Goal: Check status: Check status

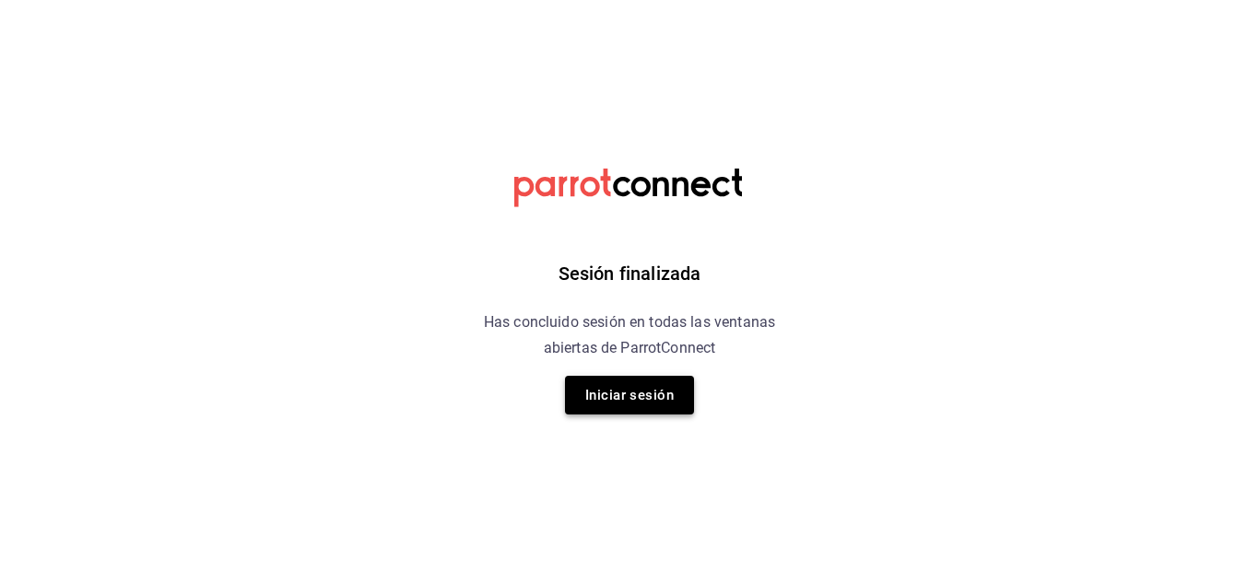
click at [617, 408] on button "Iniciar sesión" at bounding box center [629, 395] width 129 height 39
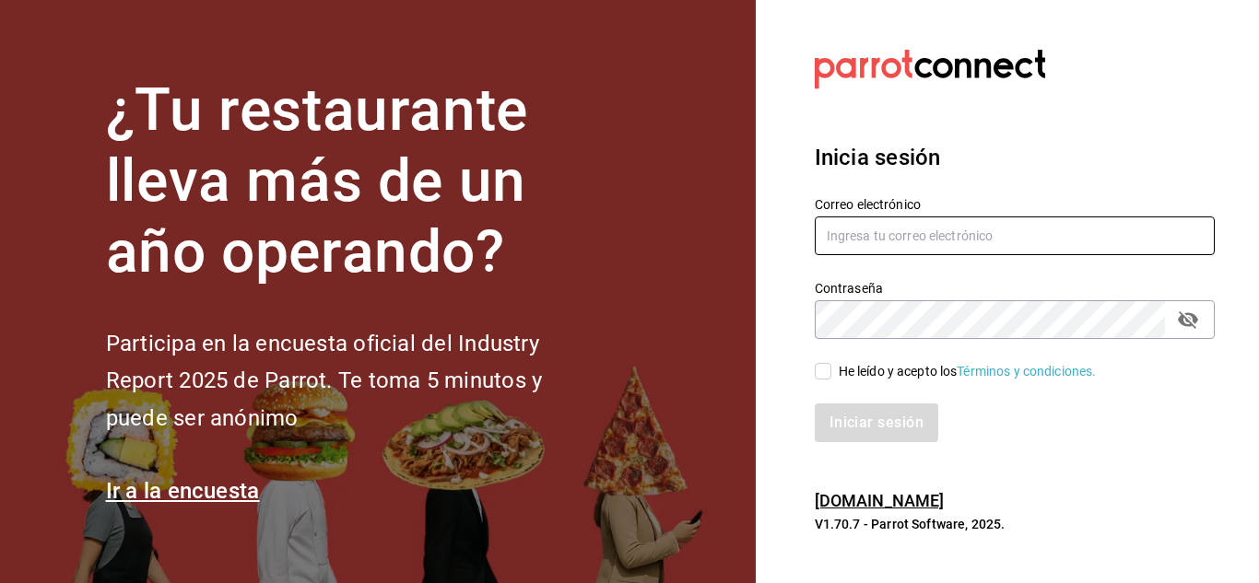
type input "[EMAIL_ADDRESS][DOMAIN_NAME]"
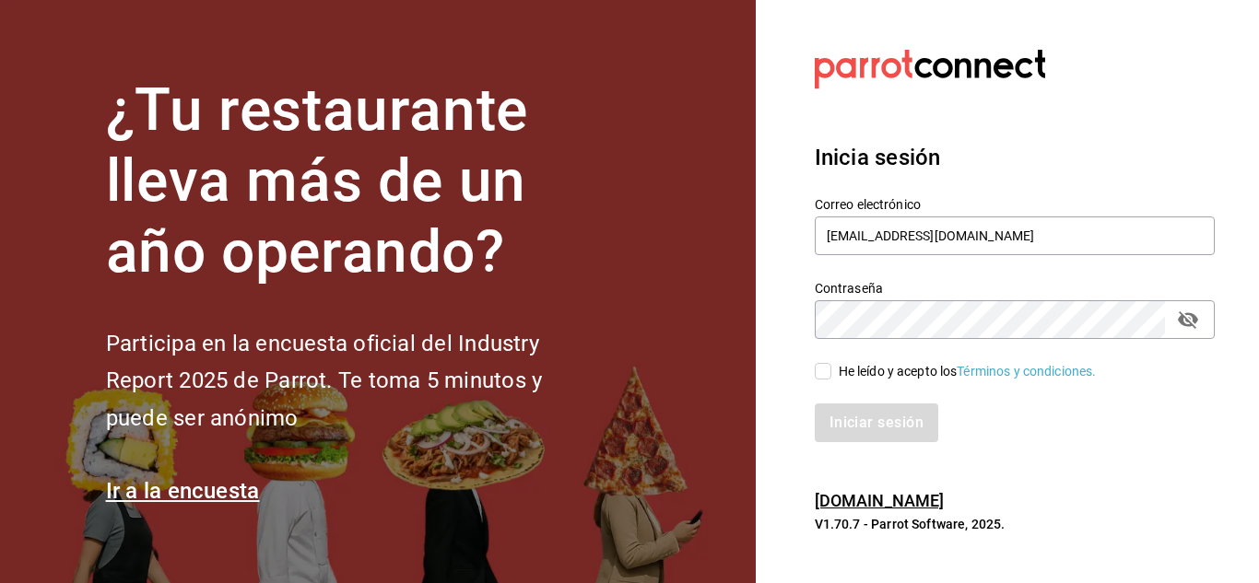
click at [826, 379] on input "He leído y acepto los Términos y condiciones." at bounding box center [823, 371] width 17 height 17
checkbox input "true"
click at [871, 418] on button "Iniciar sesión" at bounding box center [877, 423] width 125 height 39
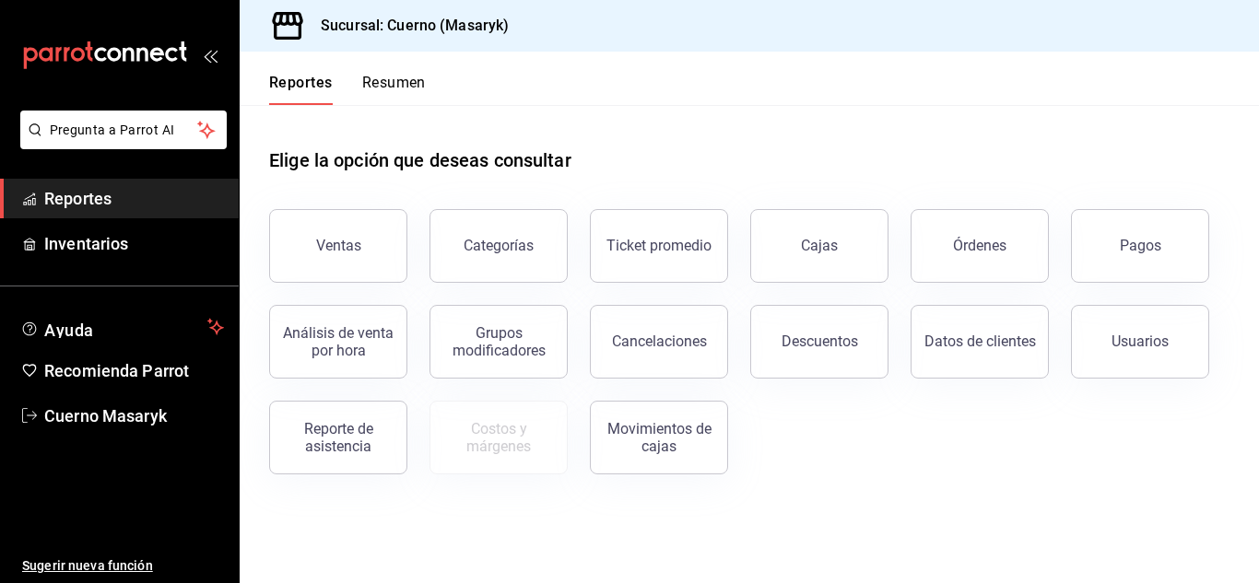
click at [1150, 296] on div "Usuarios" at bounding box center [1129, 331] width 160 height 96
click at [1154, 272] on button "Pagos" at bounding box center [1140, 246] width 138 height 74
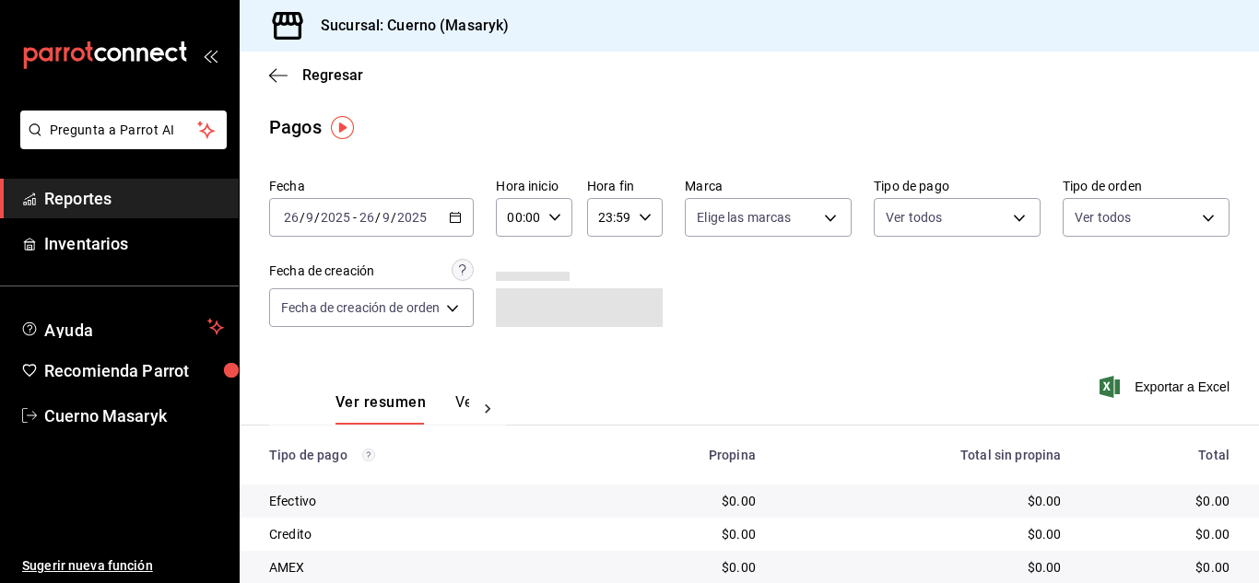
click at [362, 213] on input "26" at bounding box center [367, 217] width 17 height 15
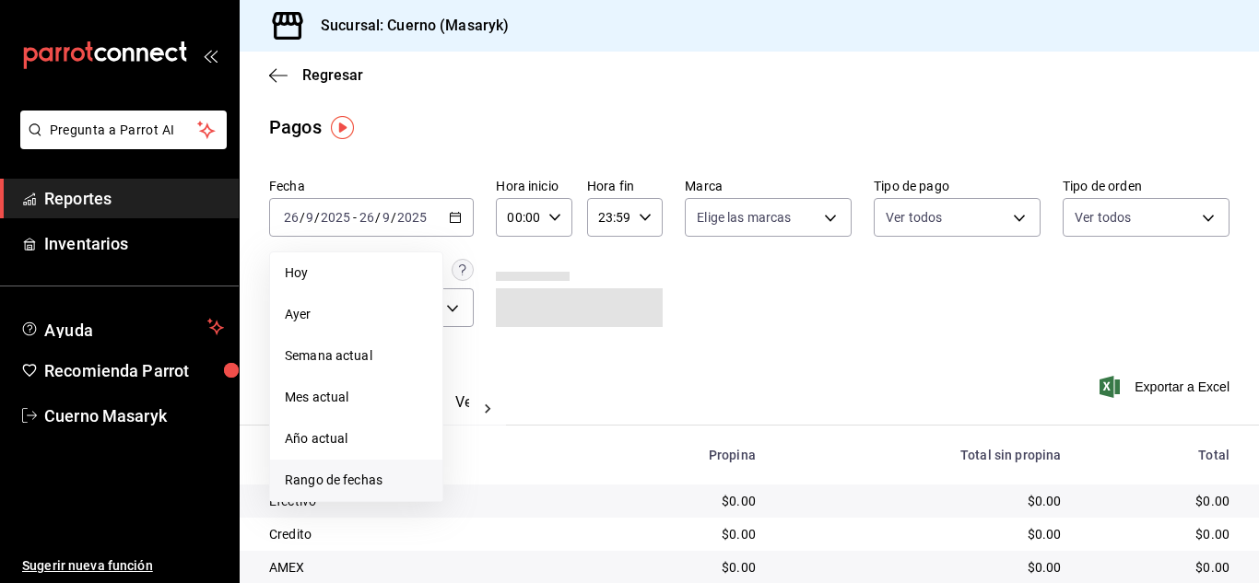
click at [321, 476] on span "Rango de fechas" at bounding box center [356, 480] width 143 height 19
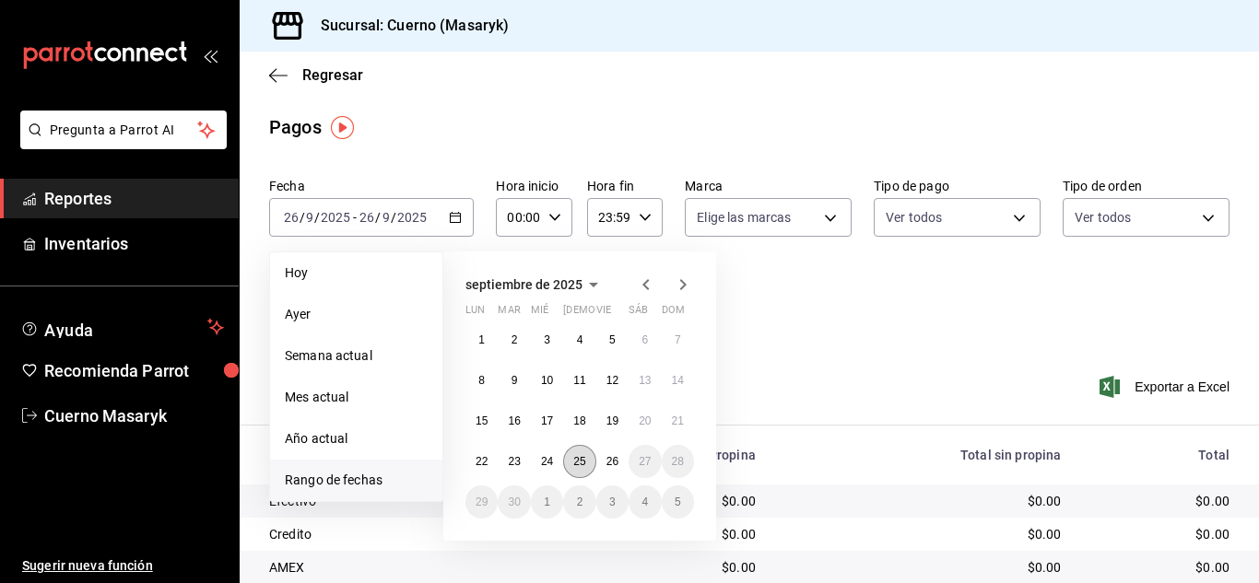
click at [570, 459] on button "25" at bounding box center [579, 461] width 32 height 33
click at [616, 464] on abbr "26" at bounding box center [612, 461] width 12 height 13
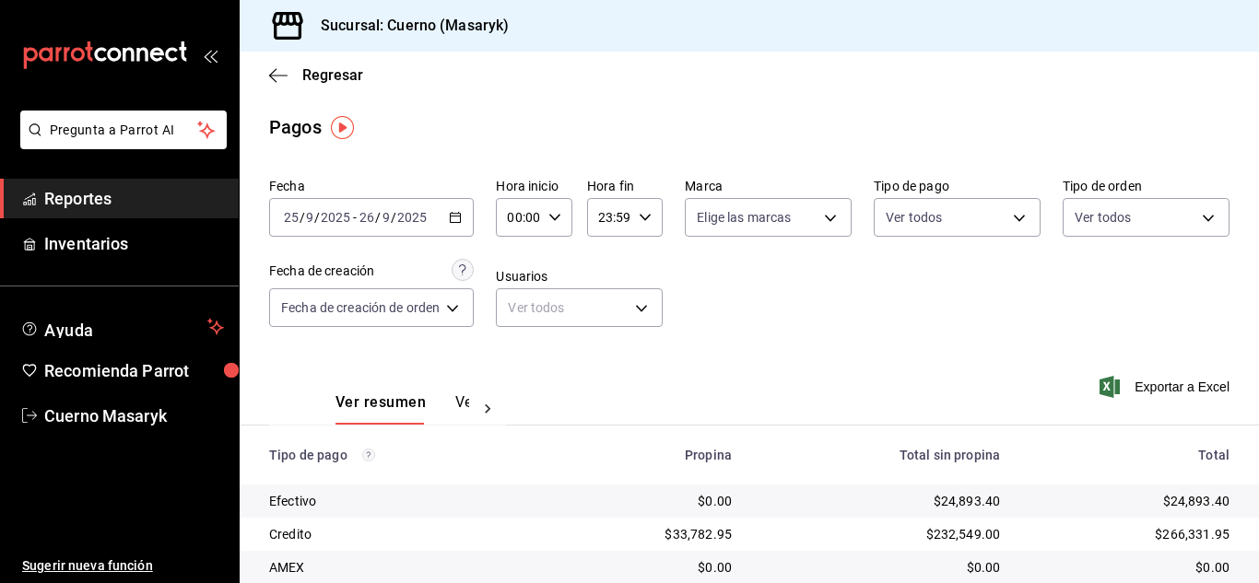
click at [532, 203] on input "00:00" at bounding box center [518, 217] width 44 height 37
click at [516, 260] on span "06" at bounding box center [516, 253] width 7 height 15
type input "06:00"
click at [859, 292] on div at bounding box center [629, 291] width 1259 height 583
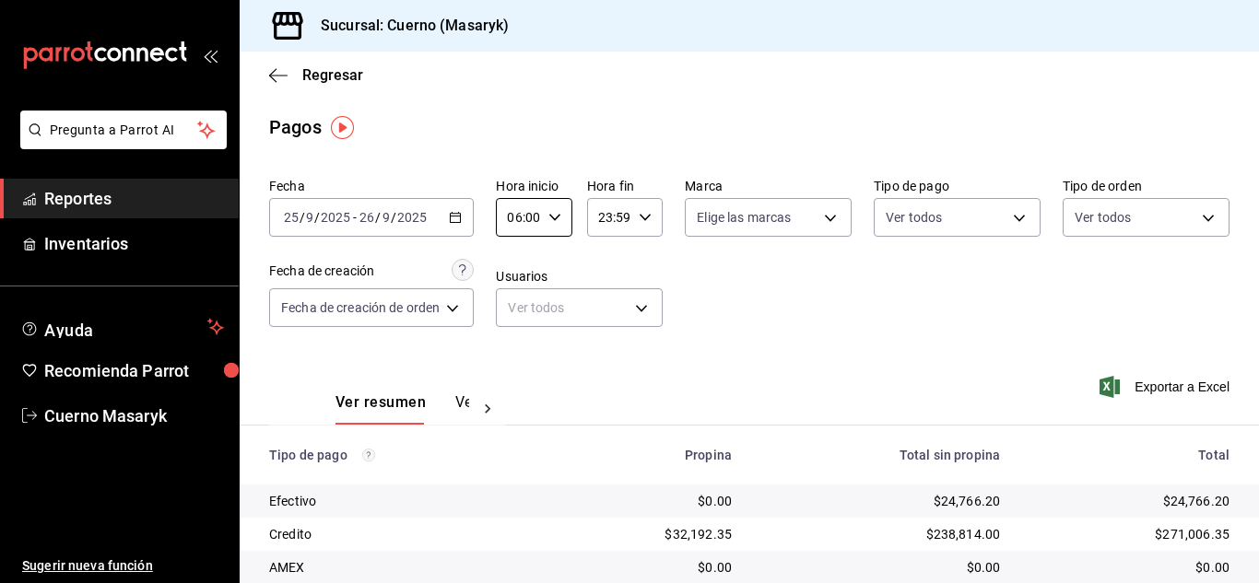
click at [820, 347] on div "Fecha 2025-09-25 25 / 9 / 2025 - 2025-09-26 26 / 9 / 2025 Hora inicio 06:00 Hor…" at bounding box center [749, 260] width 960 height 179
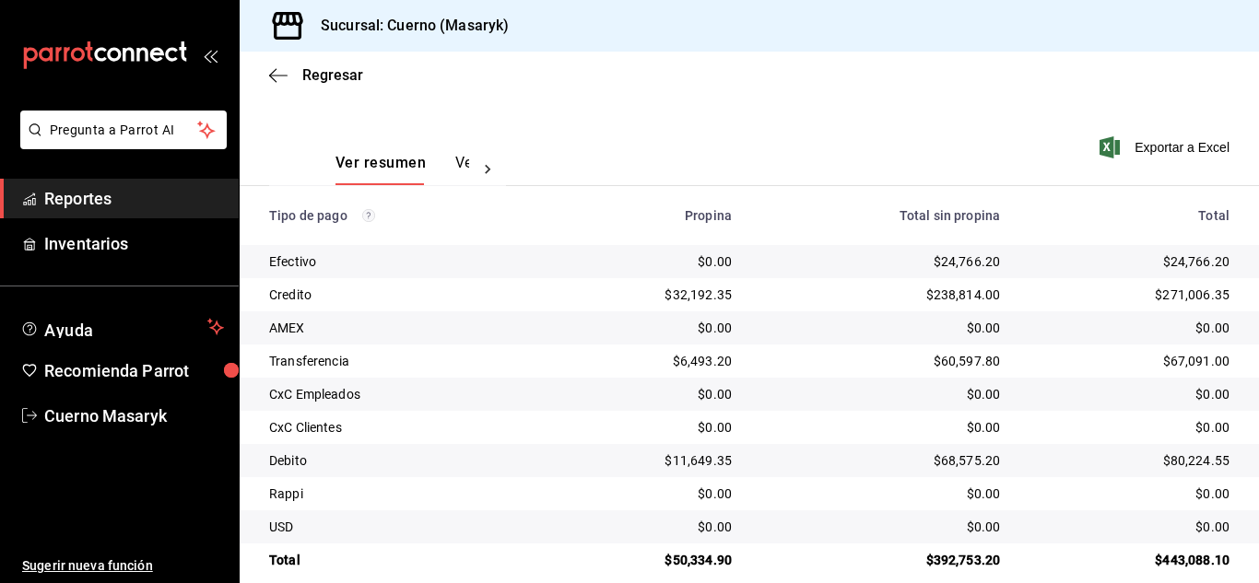
scroll to position [264, 0]
